Goal: Ask a question

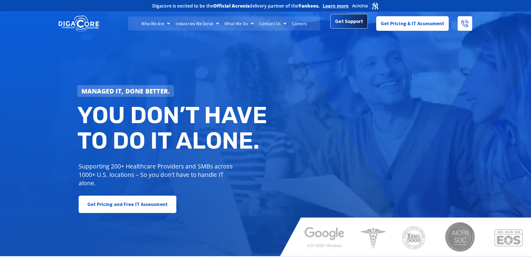
click at [354, 23] on span "Get Support" at bounding box center [349, 22] width 28 height 11
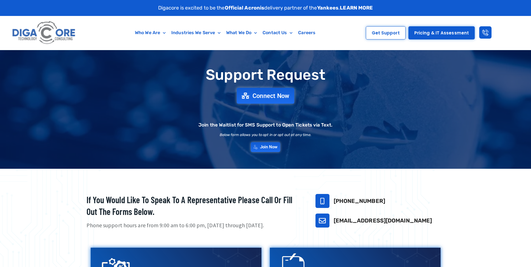
click at [261, 97] on span "Connect Now" at bounding box center [270, 96] width 37 height 6
